Goal: Task Accomplishment & Management: Use online tool/utility

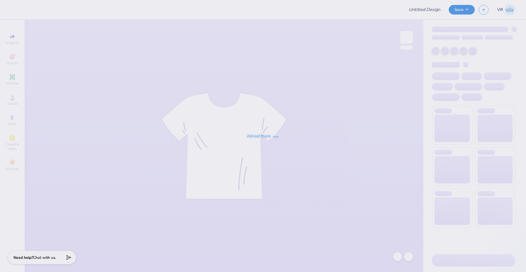
type input "GPHI PP LU"
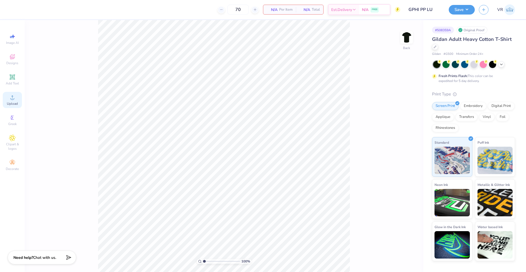
click at [13, 104] on span "Upload" at bounding box center [12, 103] width 11 height 4
click at [17, 99] on div "Upload" at bounding box center [12, 100] width 19 height 16
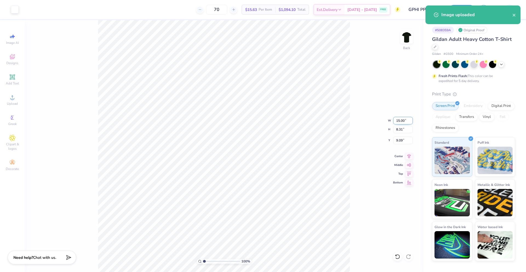
click at [401, 122] on input "15.00" at bounding box center [403, 121] width 20 height 8
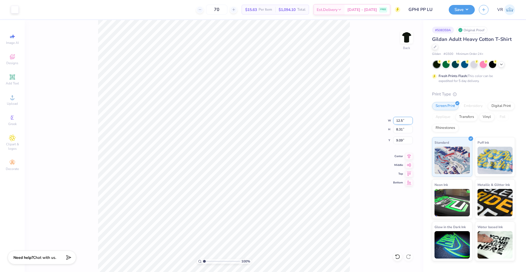
type input "12.50"
type input "6.93"
click at [397, 142] on input "9.79" at bounding box center [403, 140] width 20 height 8
type input "3.00"
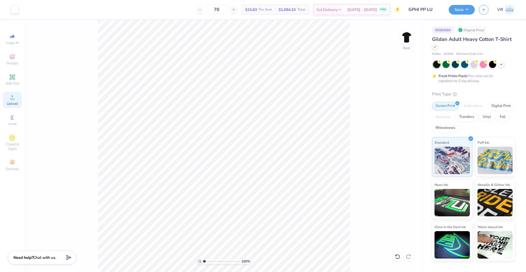
click at [8, 101] on span "Upload" at bounding box center [12, 103] width 11 height 4
click at [14, 94] on icon at bounding box center [12, 97] width 7 height 7
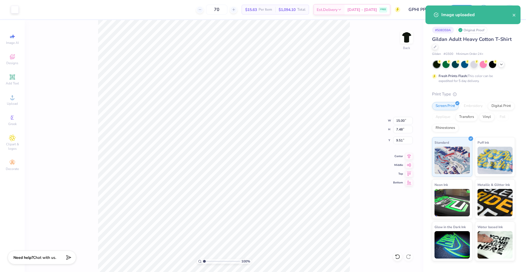
type input "12.50"
type input "6.93"
type input "3.00"
click at [399, 118] on input "15.00" at bounding box center [403, 121] width 20 height 8
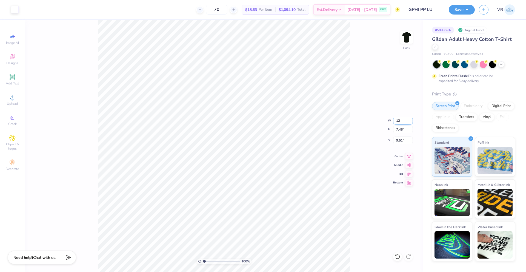
type input "12.00"
type input "5.98"
click at [398, 138] on input "10.26" at bounding box center [403, 140] width 20 height 8
type input "3.00"
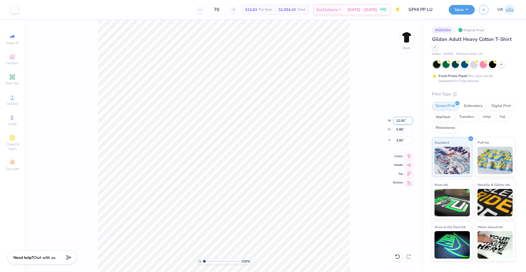
click at [400, 117] on input "12.00" at bounding box center [403, 121] width 20 height 8
type input "11.00"
type input "5.49"
click at [403, 138] on input "3.25" at bounding box center [403, 140] width 20 height 8
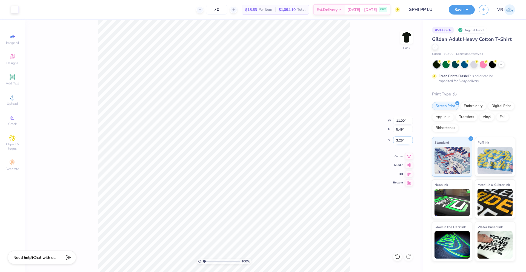
click at [403, 138] on input "3.25" at bounding box center [403, 140] width 20 height 8
click at [398, 140] on input "3.25" at bounding box center [403, 140] width 20 height 8
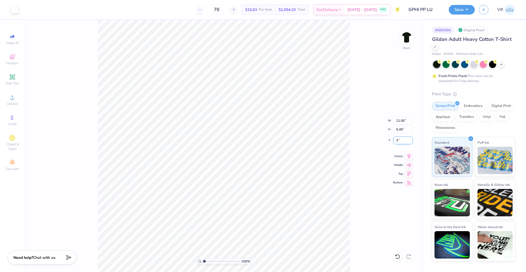
type input "3.00"
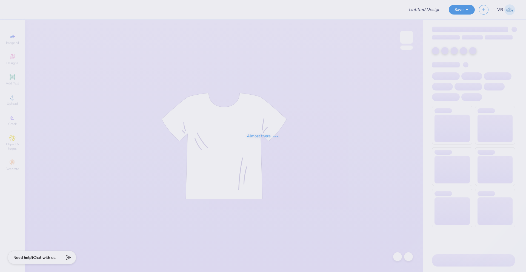
type input "KD Phil"
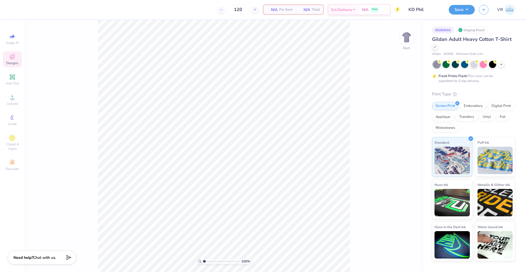
click at [16, 58] on div "Designs" at bounding box center [12, 59] width 19 height 16
click at [64, 32] on input "text" at bounding box center [73, 30] width 70 height 5
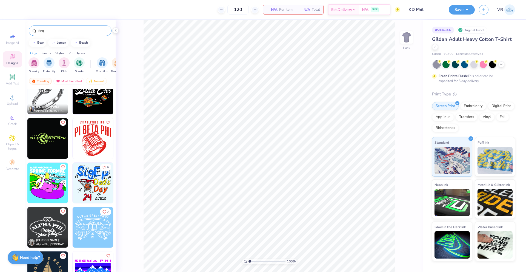
scroll to position [296, 0]
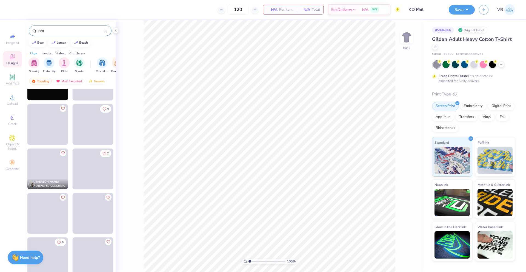
drag, startPoint x: 44, startPoint y: 30, endPoint x: 10, endPoint y: 25, distance: 35.0
click at [10, 25] on div "120 N/A Per Item N/A Total Est. Delivery N/A FREE Design Title KD Phil Save VR …" at bounding box center [263, 136] width 526 height 272
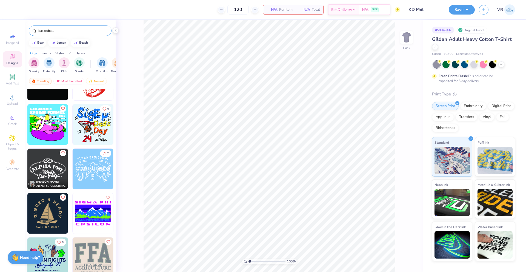
type input "basketball"
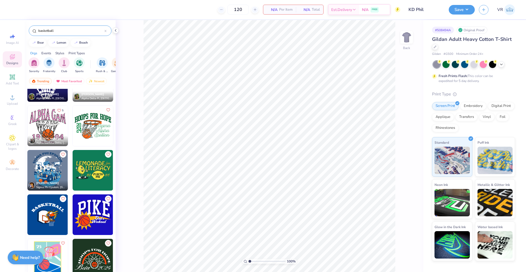
scroll to position [1348, 0]
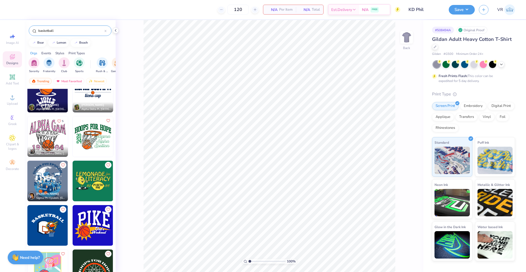
click at [95, 145] on img at bounding box center [93, 136] width 41 height 41
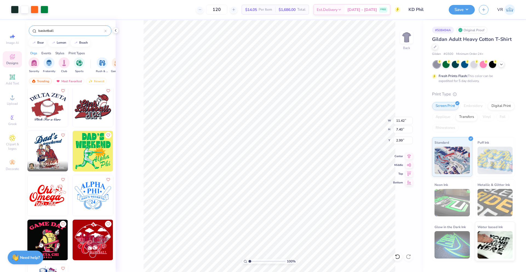
scroll to position [4144, 0]
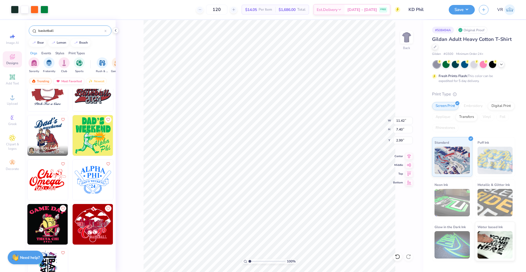
click at [66, 81] on div "Most Favorited" at bounding box center [68, 81] width 31 height 7
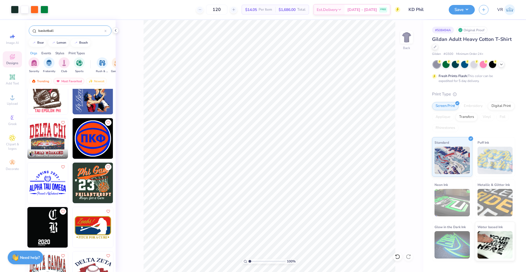
scroll to position [801, 0]
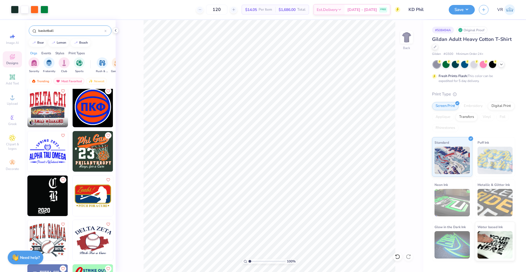
click at [96, 157] on img at bounding box center [93, 151] width 41 height 41
type input "12.28"
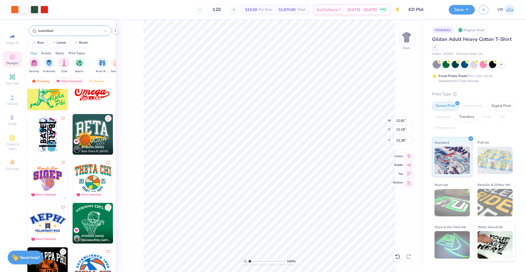
scroll to position [2592, 0]
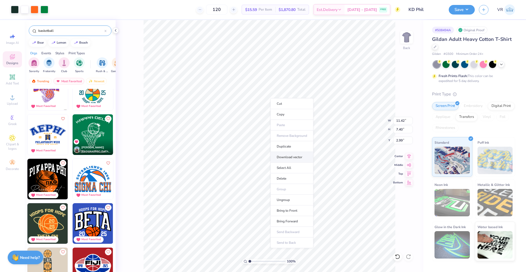
click at [286, 154] on li "Download vector" at bounding box center [291, 157] width 43 height 11
type input "12.81"
type input "12.18"
type input "12.28"
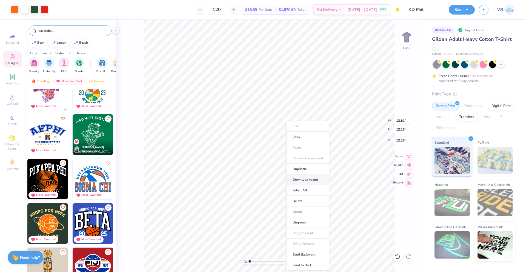
click at [296, 179] on li "Download vector" at bounding box center [307, 179] width 43 height 11
